Goal: Check status: Check status

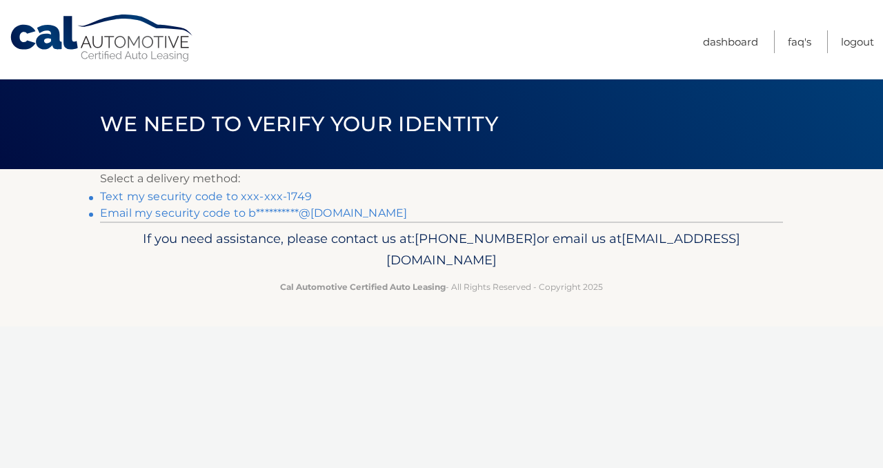
click at [261, 199] on link "Text my security code to xxx-xxx-1749" at bounding box center [206, 196] width 212 height 13
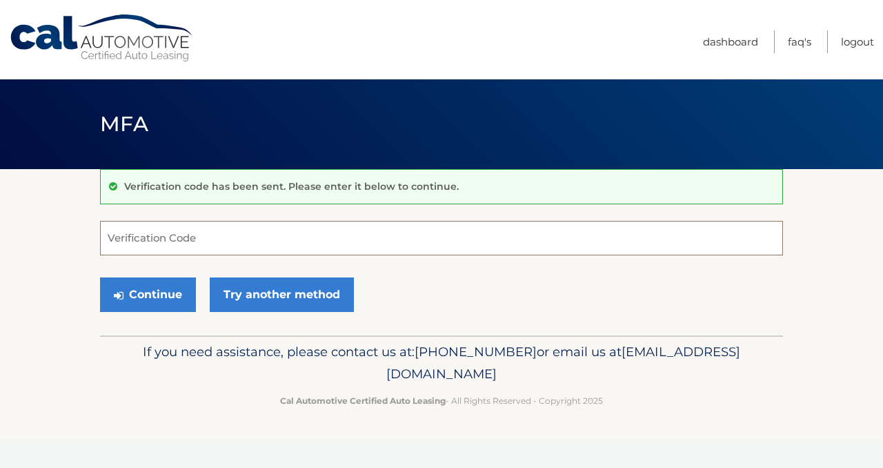
click at [259, 235] on input "Verification Code" at bounding box center [441, 238] width 683 height 34
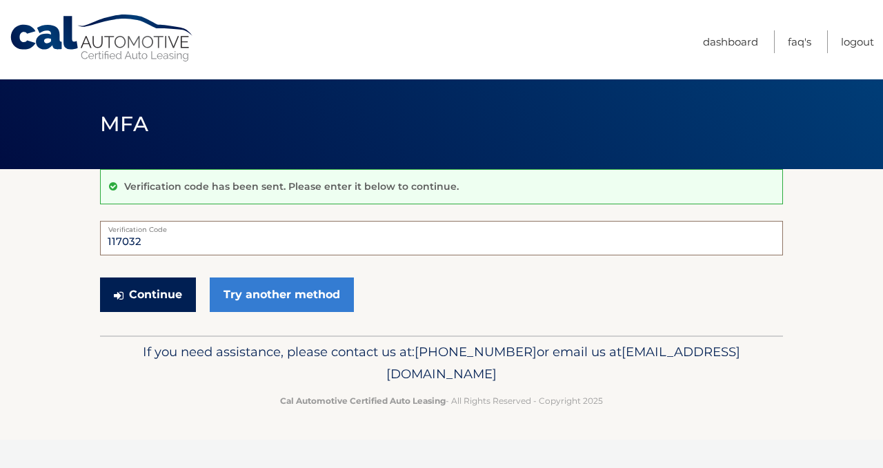
type input "117032"
click at [161, 310] on button "Continue" at bounding box center [148, 294] width 96 height 34
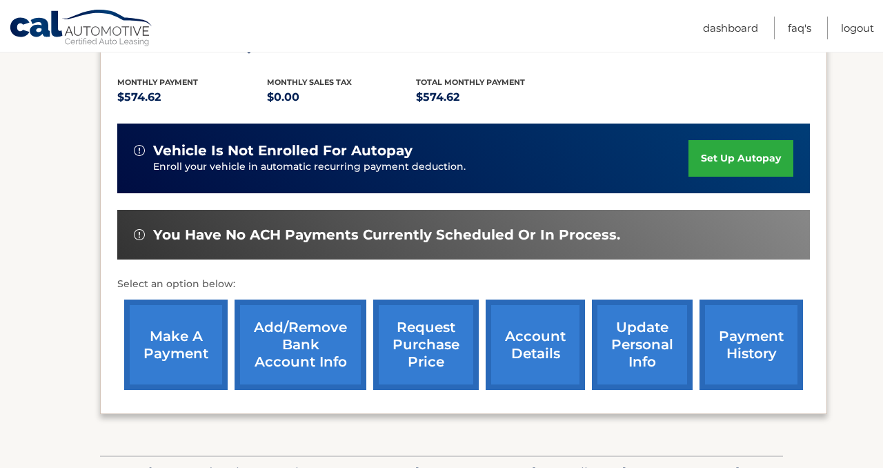
scroll to position [312, 0]
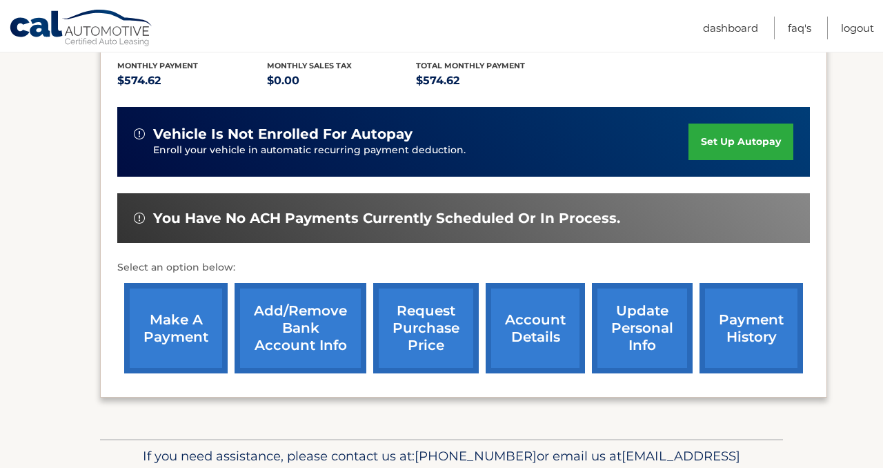
click at [553, 327] on link "account details" at bounding box center [535, 328] width 99 height 90
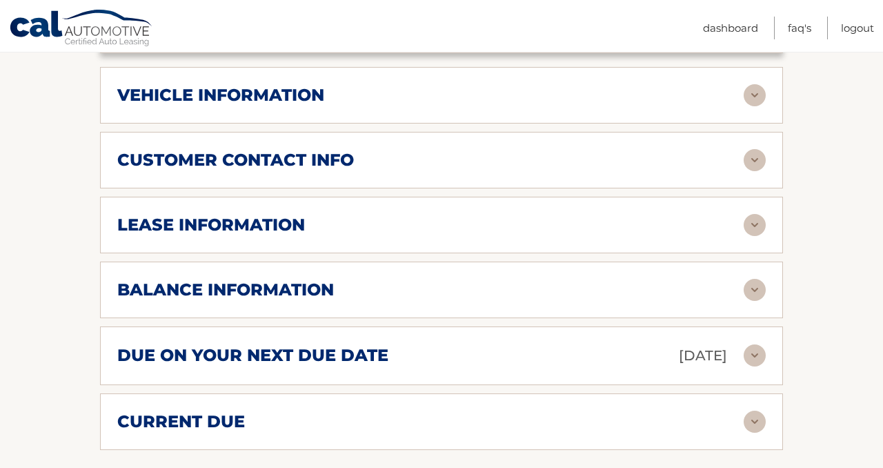
scroll to position [701, 0]
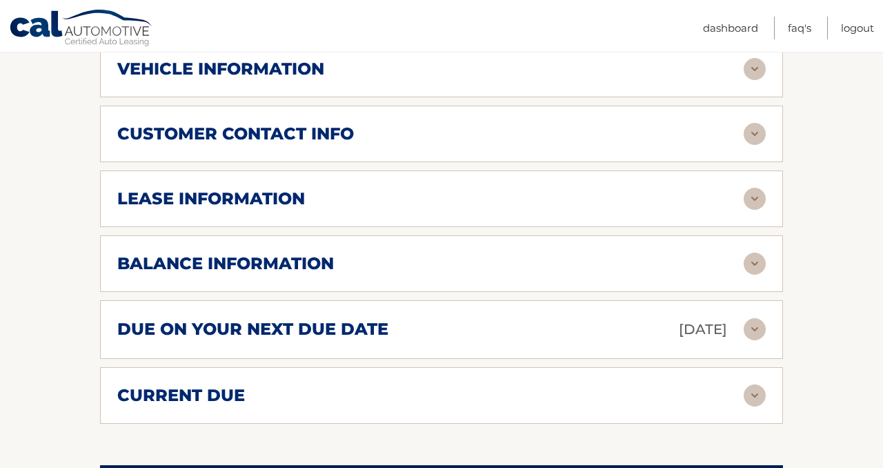
click at [620, 317] on div "due on your next due date [DATE]" at bounding box center [430, 329] width 626 height 24
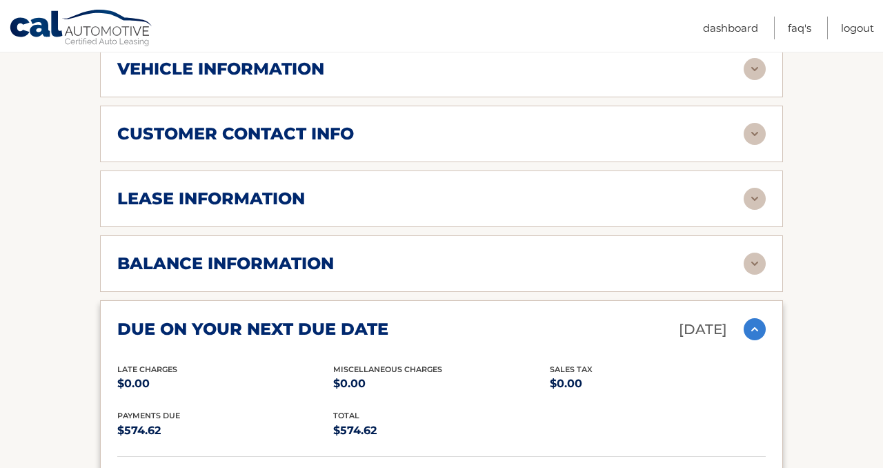
click at [528, 214] on div "lease account #44455555923 vehicle 2023 Honda CR-V Hybrid name [PERSON_NAME] vi…" at bounding box center [441, 80] width 683 height 955
click at [486, 235] on div "balance information Payments Received 29 Payments Remaining 10 Next Payment wil…" at bounding box center [441, 263] width 683 height 57
click at [726, 253] on div "balance information" at bounding box center [430, 263] width 626 height 21
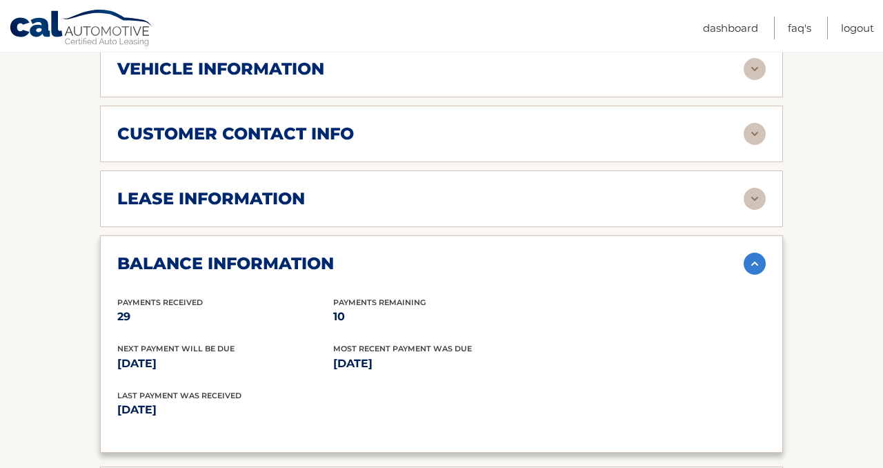
click at [718, 188] on div "lease information" at bounding box center [430, 198] width 626 height 21
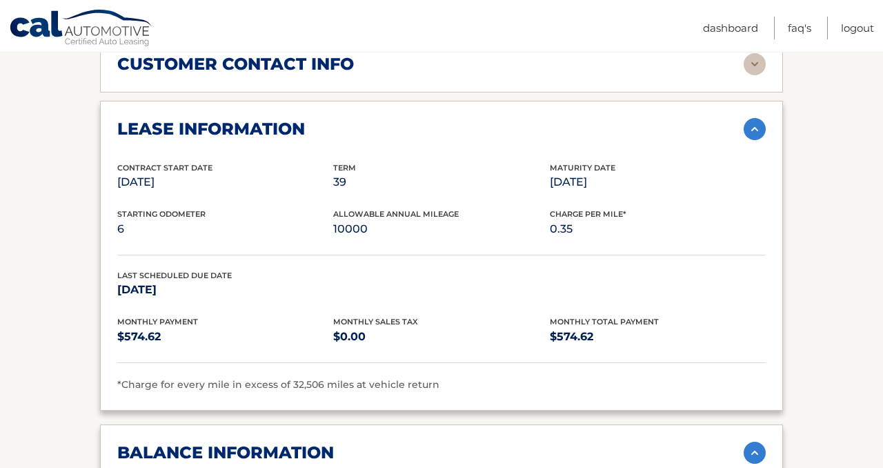
scroll to position [772, 0]
